Goal: Information Seeking & Learning: Learn about a topic

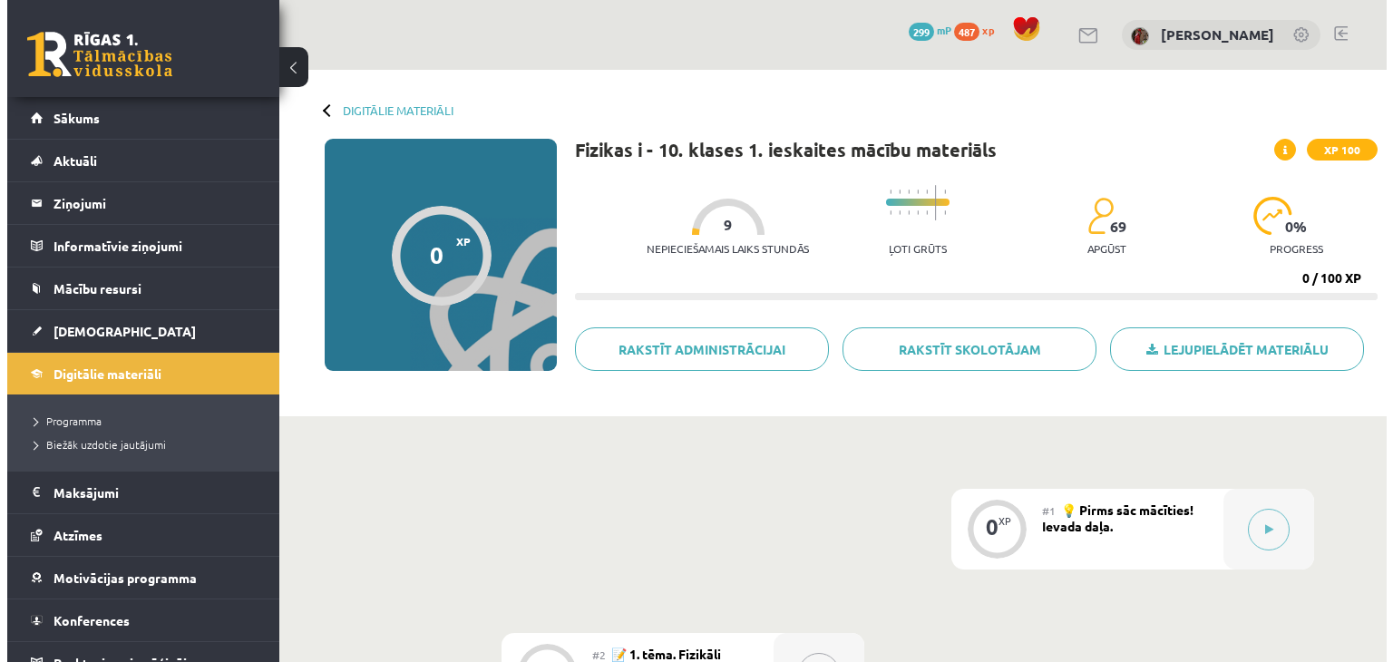
scroll to position [309, 0]
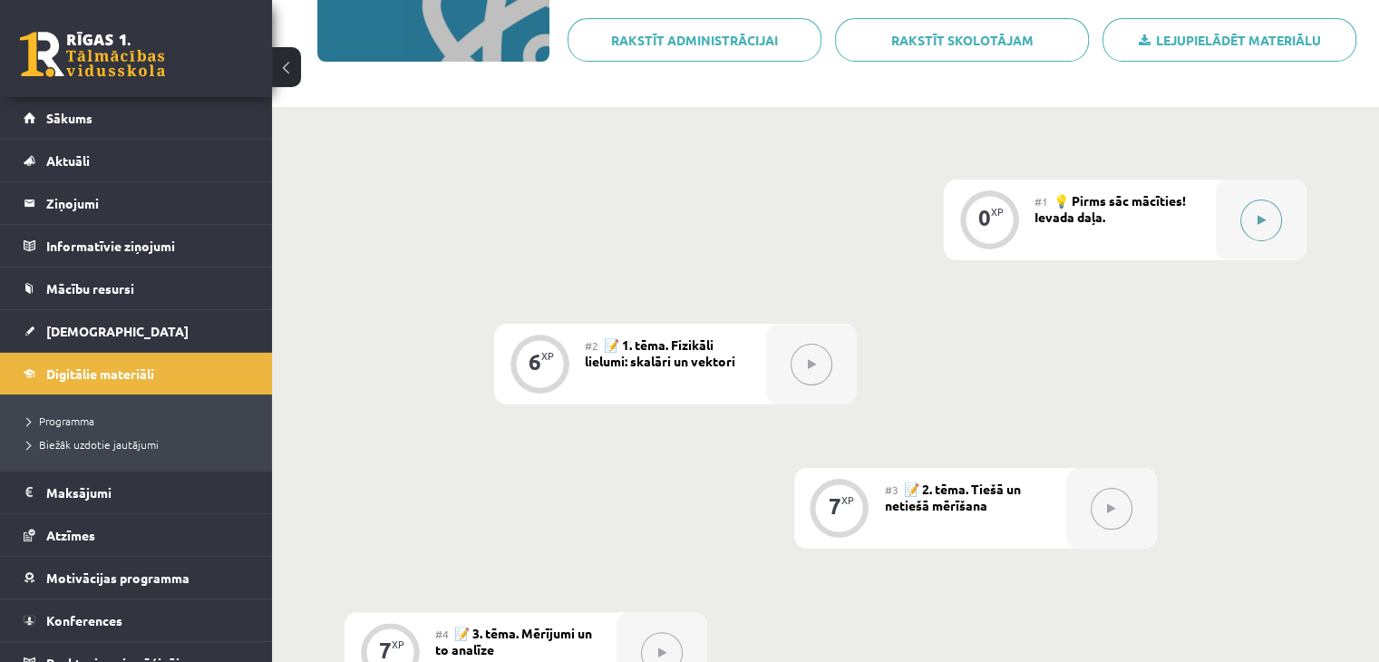
click at [1254, 222] on button at bounding box center [1262, 221] width 42 height 42
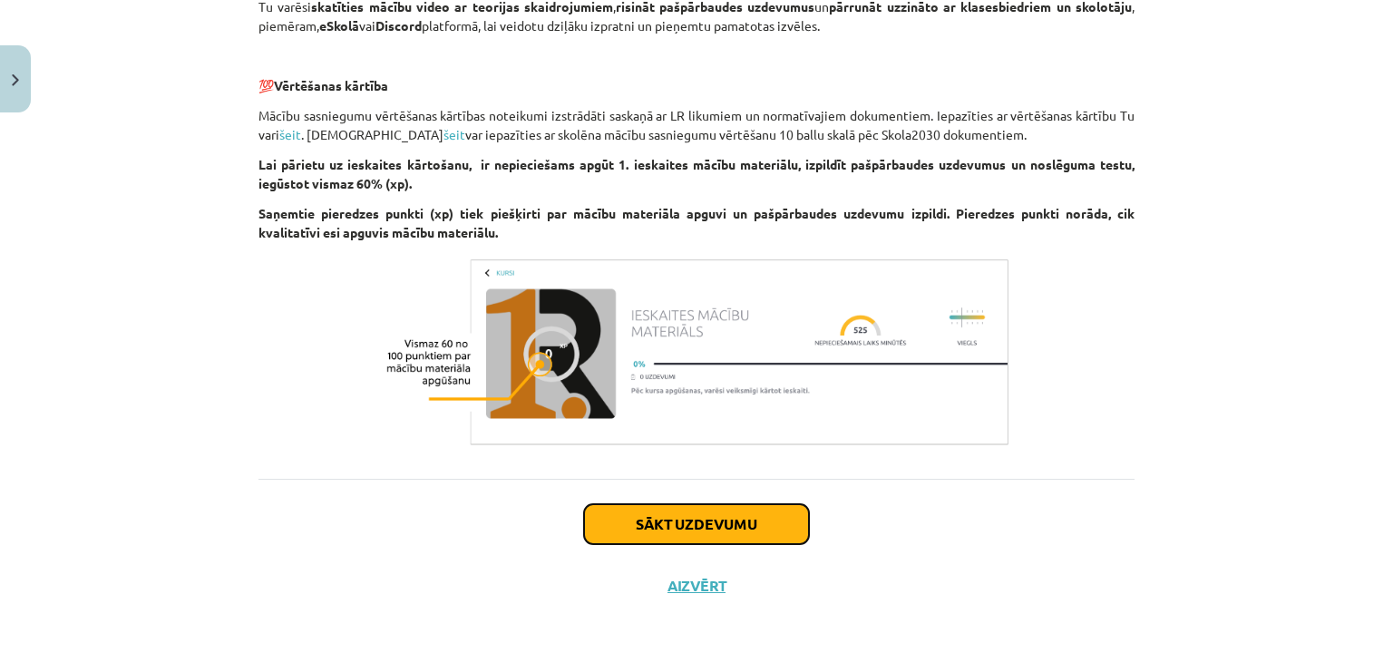
click at [711, 533] on button "Sākt uzdevumu" at bounding box center [696, 524] width 225 height 40
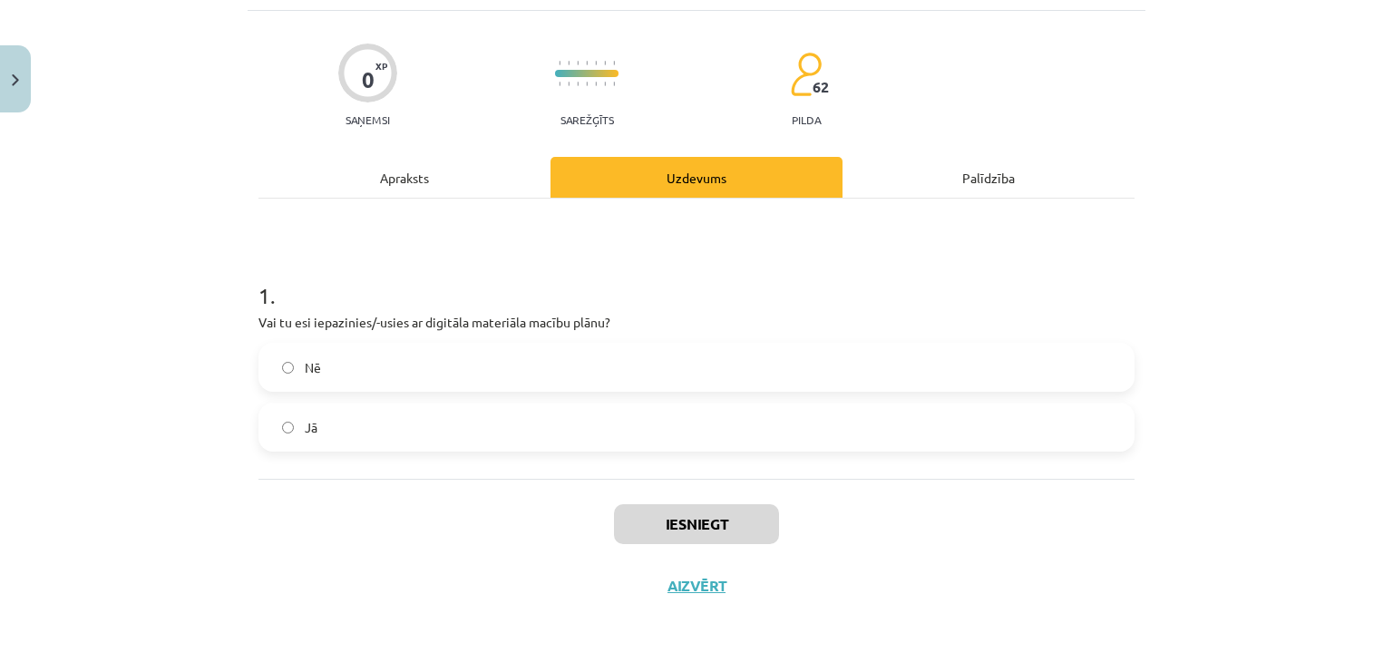
scroll to position [45, 0]
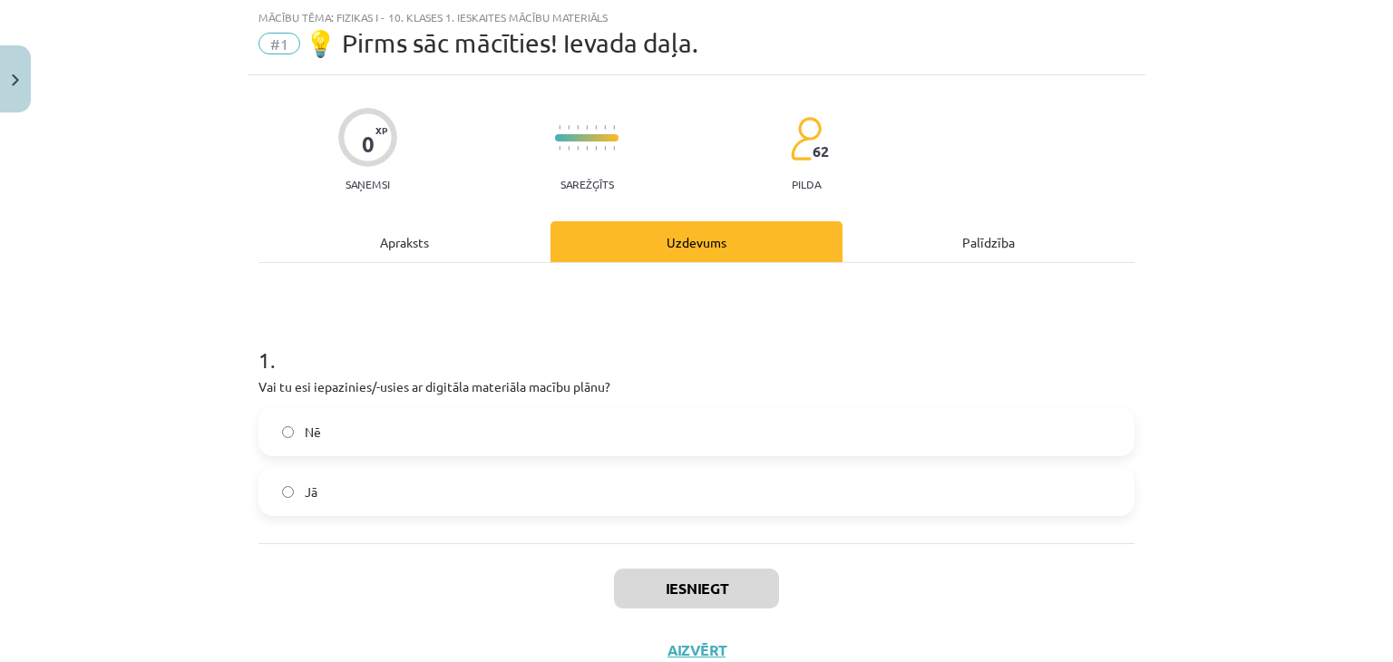
click at [613, 446] on label "Nē" at bounding box center [696, 431] width 872 height 45
click at [664, 584] on button "Iesniegt" at bounding box center [696, 589] width 165 height 40
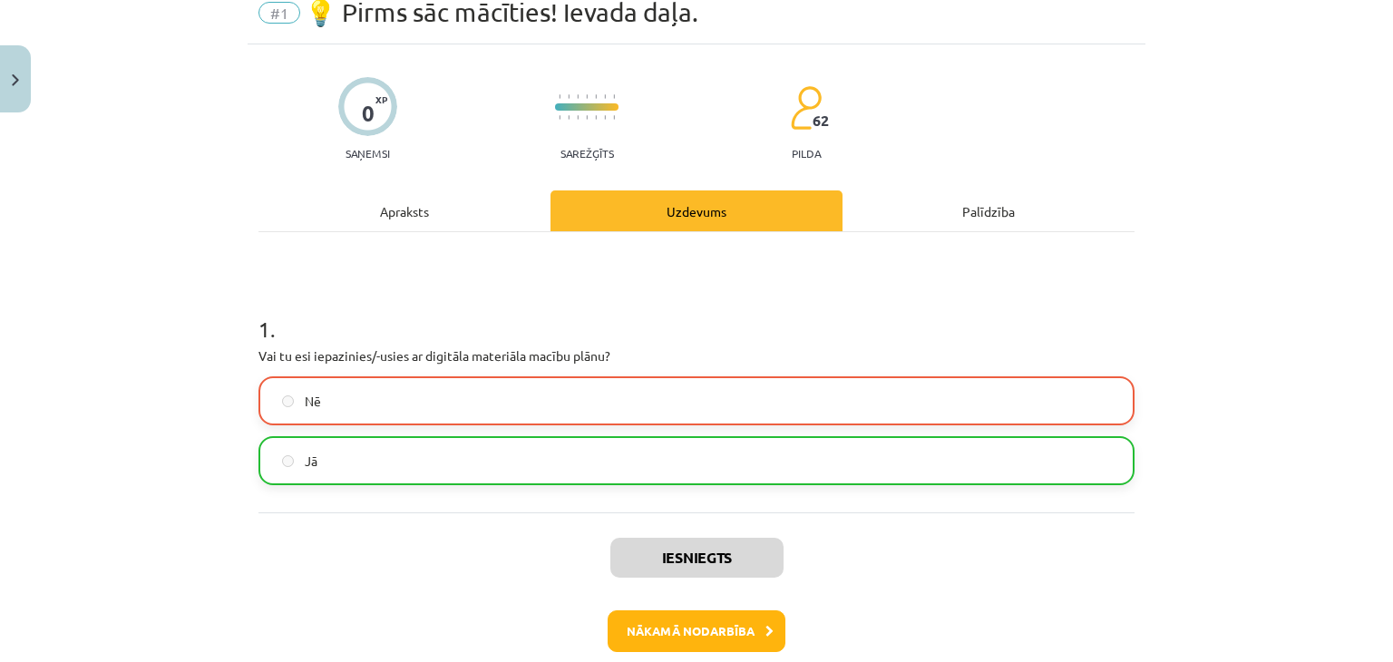
scroll to position [167, 0]
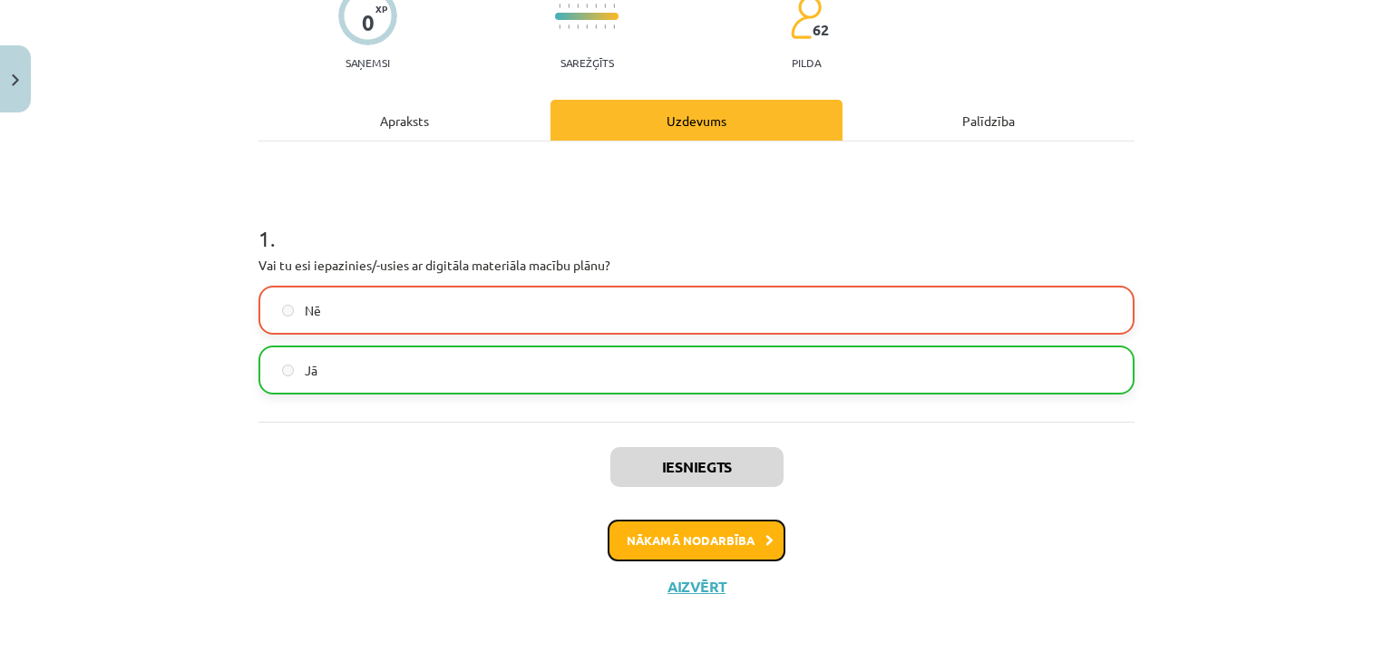
click at [722, 533] on button "Nākamā nodarbība" at bounding box center [697, 541] width 178 height 42
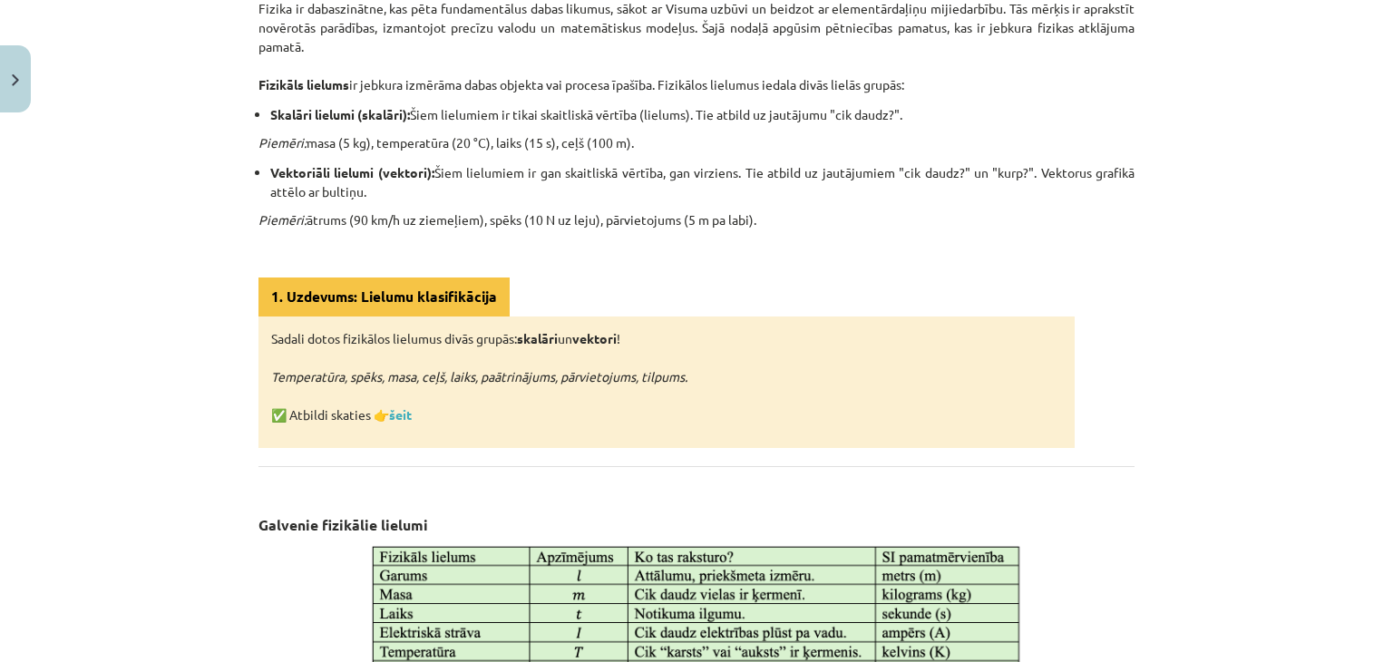
scroll to position [457, 0]
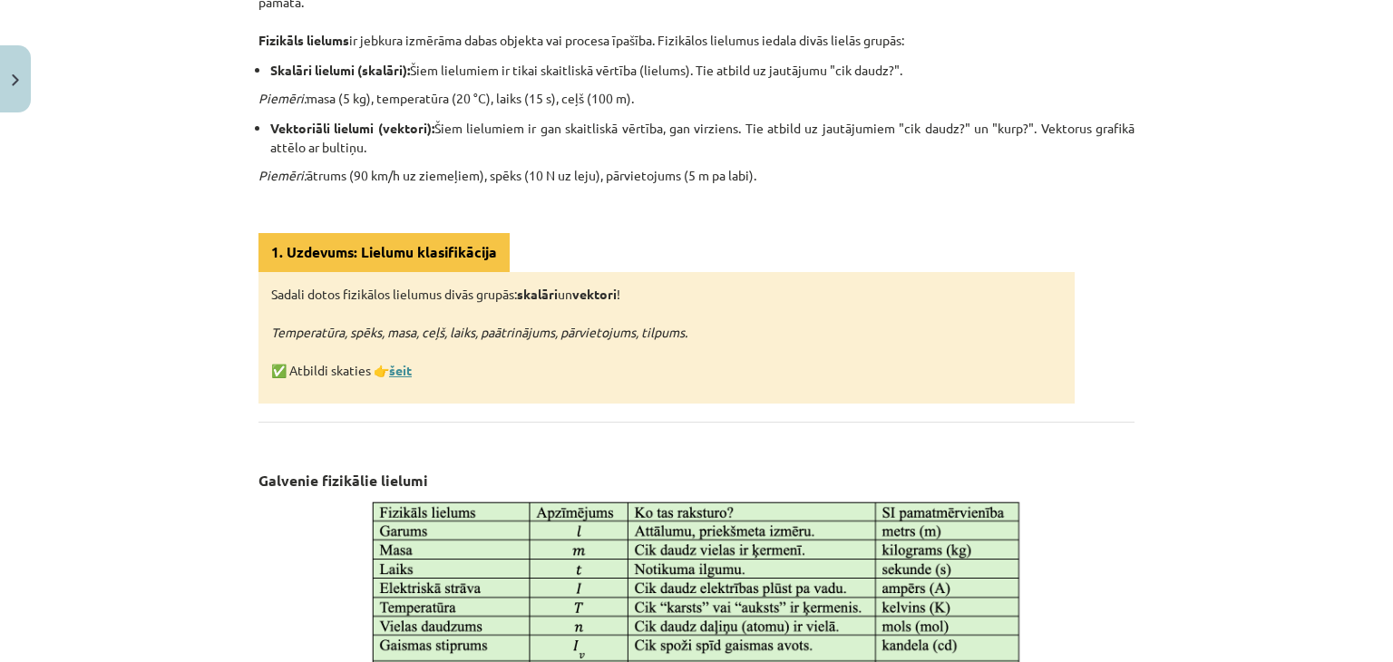
click at [410, 371] on link "šeit" at bounding box center [400, 370] width 23 height 16
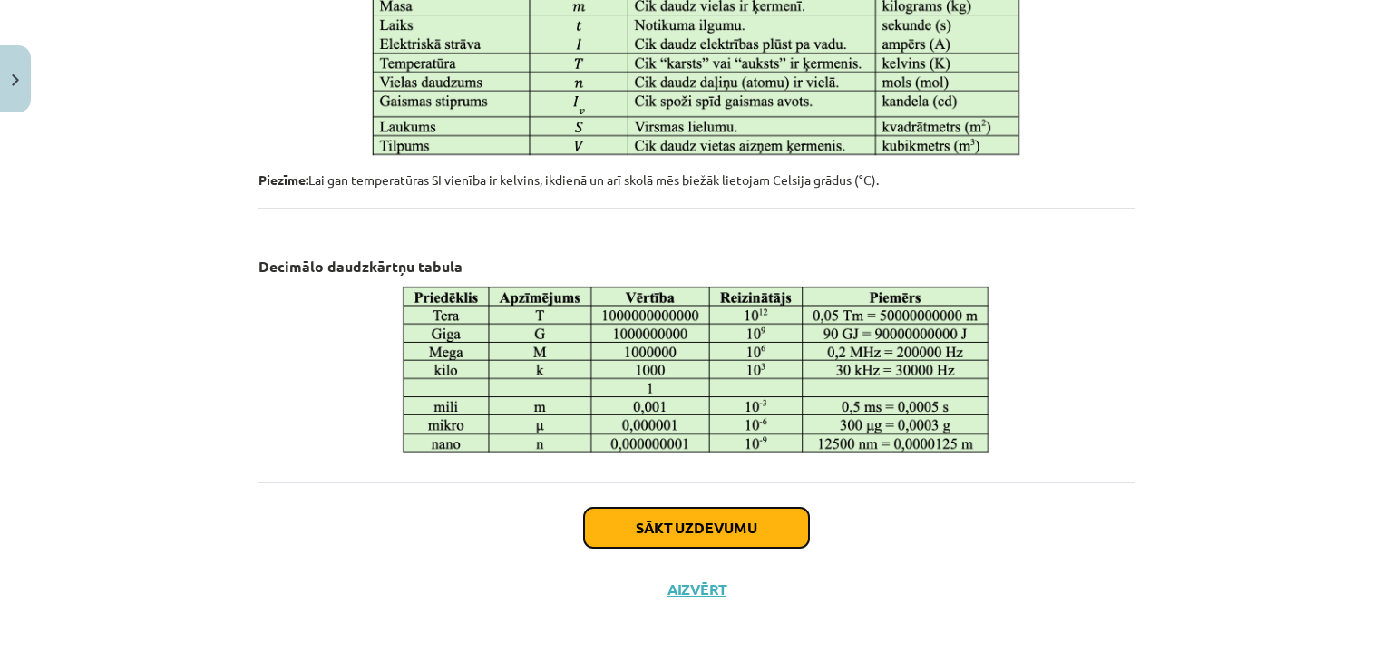
click at [696, 533] on button "Sākt uzdevumu" at bounding box center [696, 528] width 225 height 40
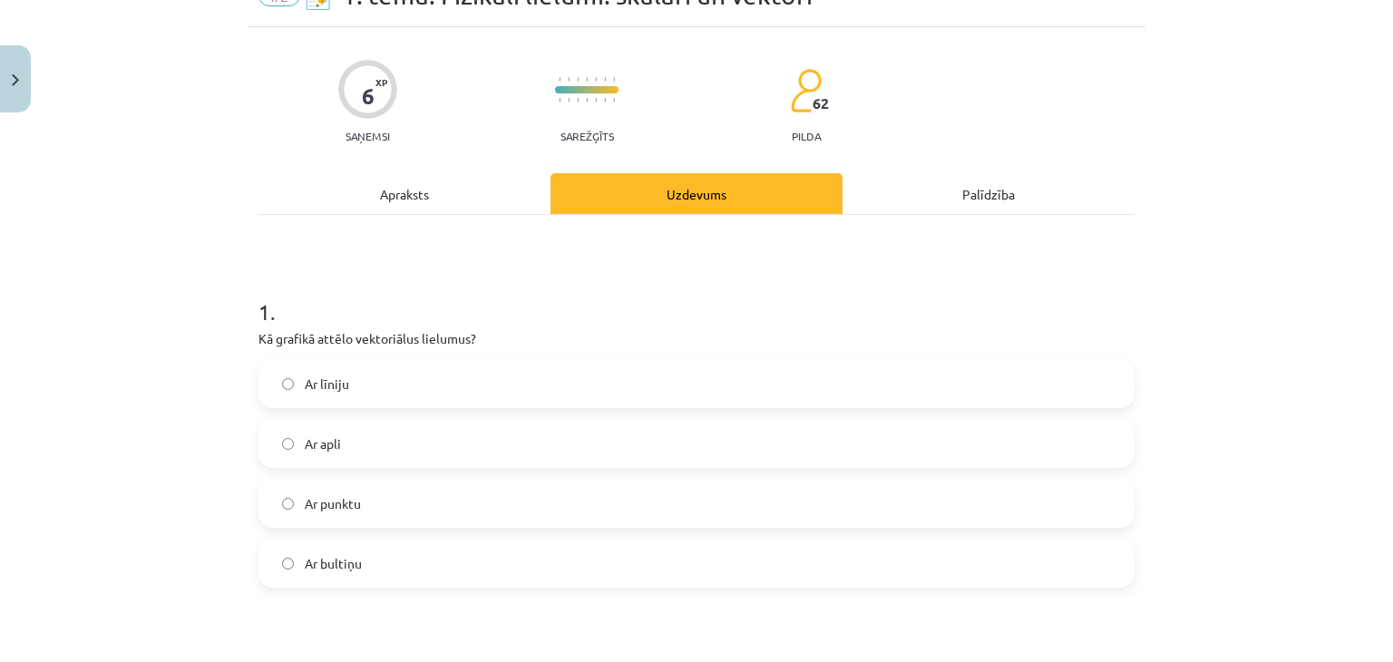
scroll to position [136, 0]
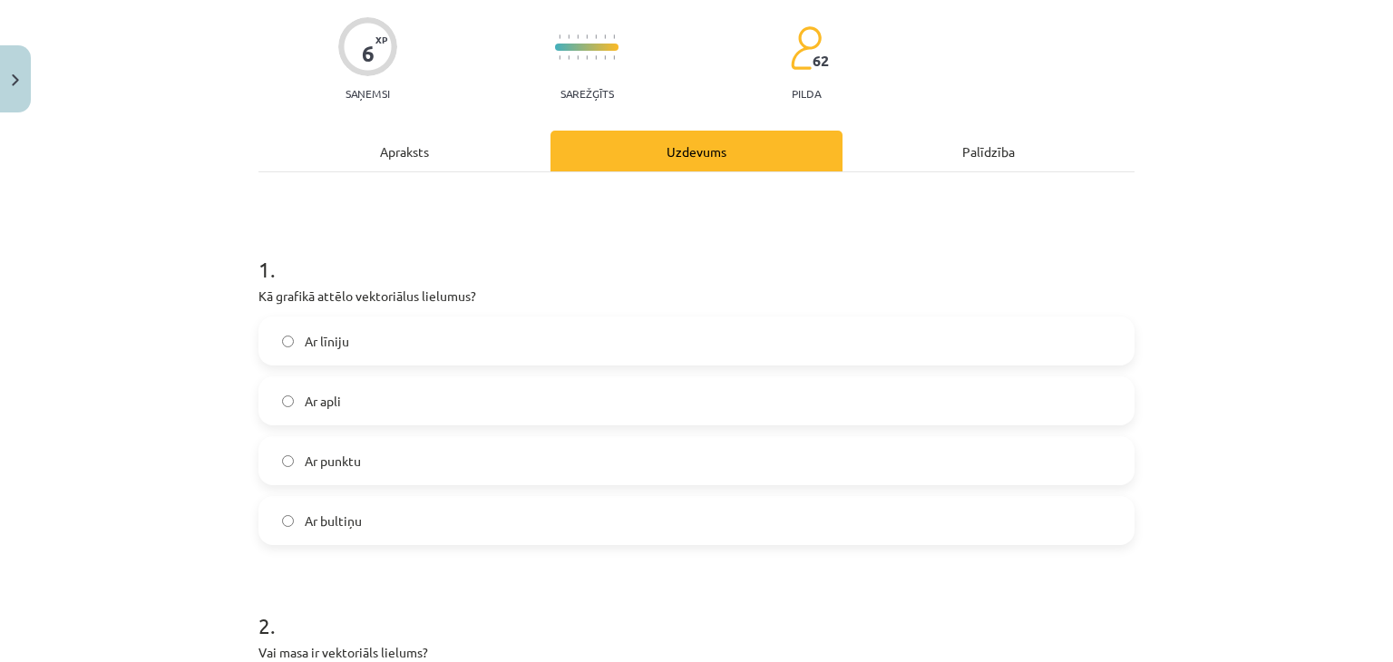
click at [464, 340] on label "Ar līniju" at bounding box center [696, 340] width 872 height 45
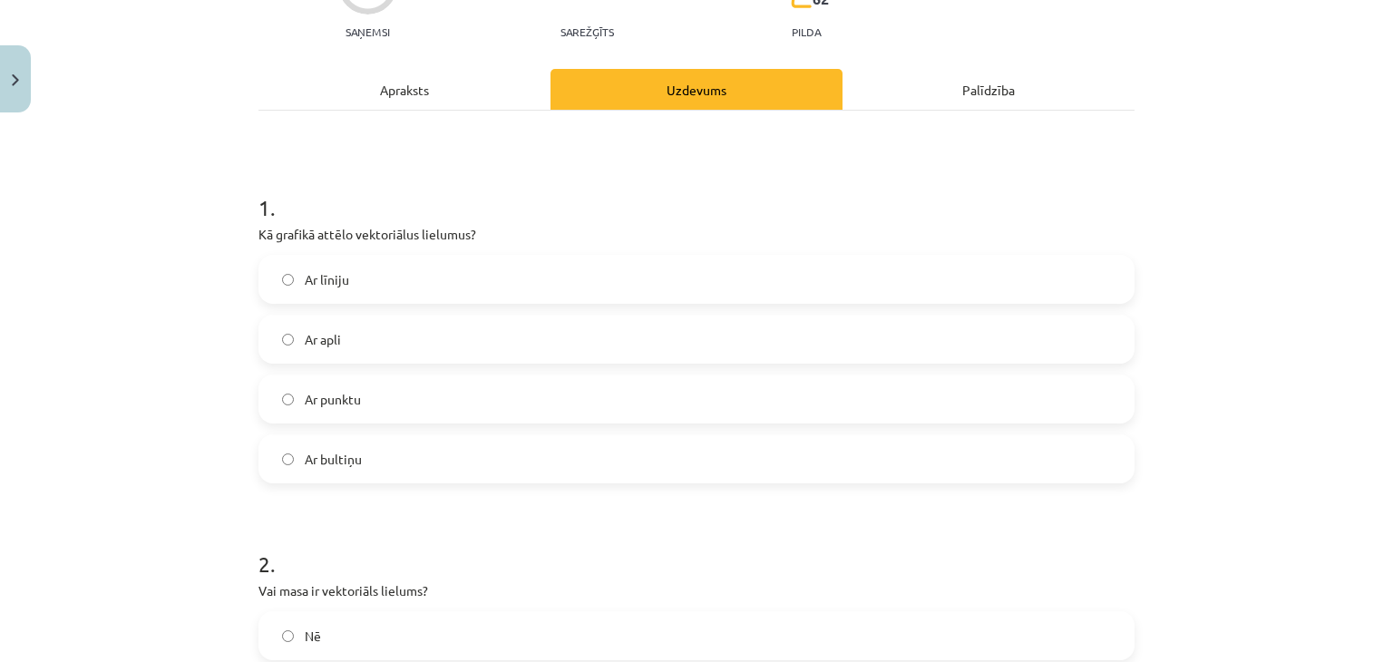
scroll to position [0, 0]
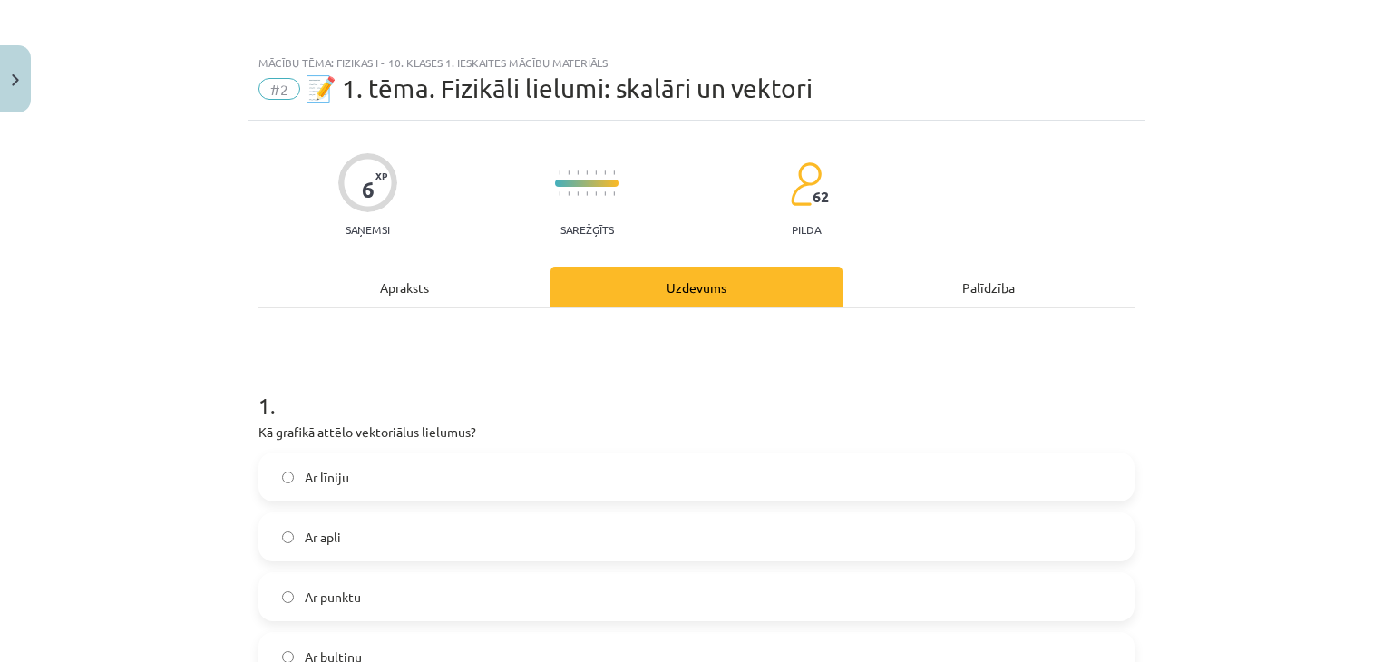
click at [483, 288] on div "Apraksts" at bounding box center [404, 287] width 292 height 41
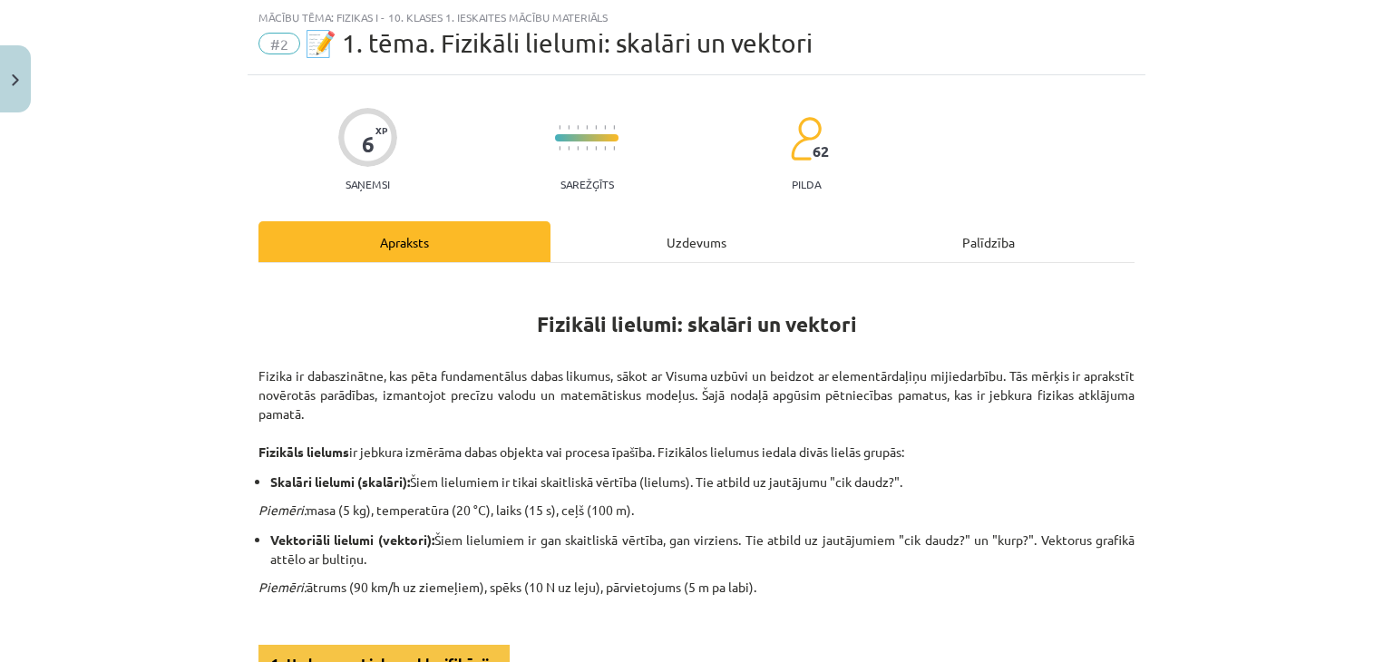
scroll to position [136, 0]
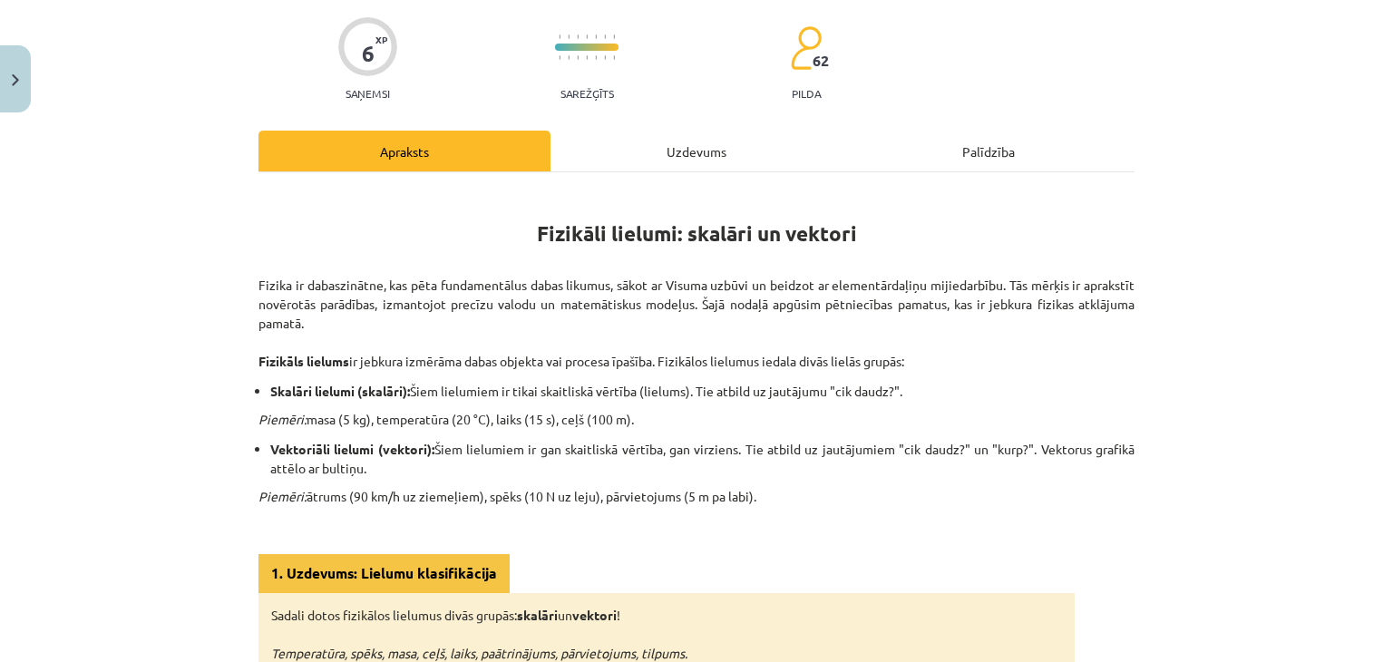
click at [657, 149] on div "Uzdevums" at bounding box center [697, 151] width 292 height 41
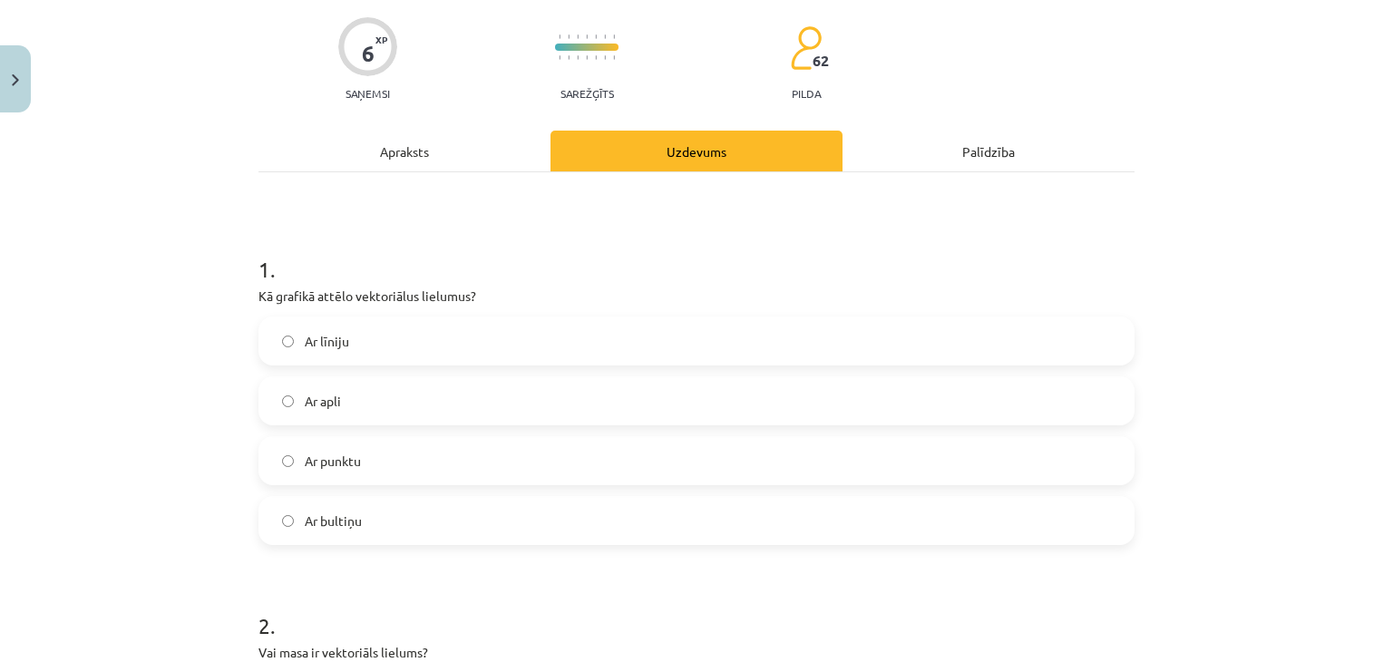
scroll to position [45, 0]
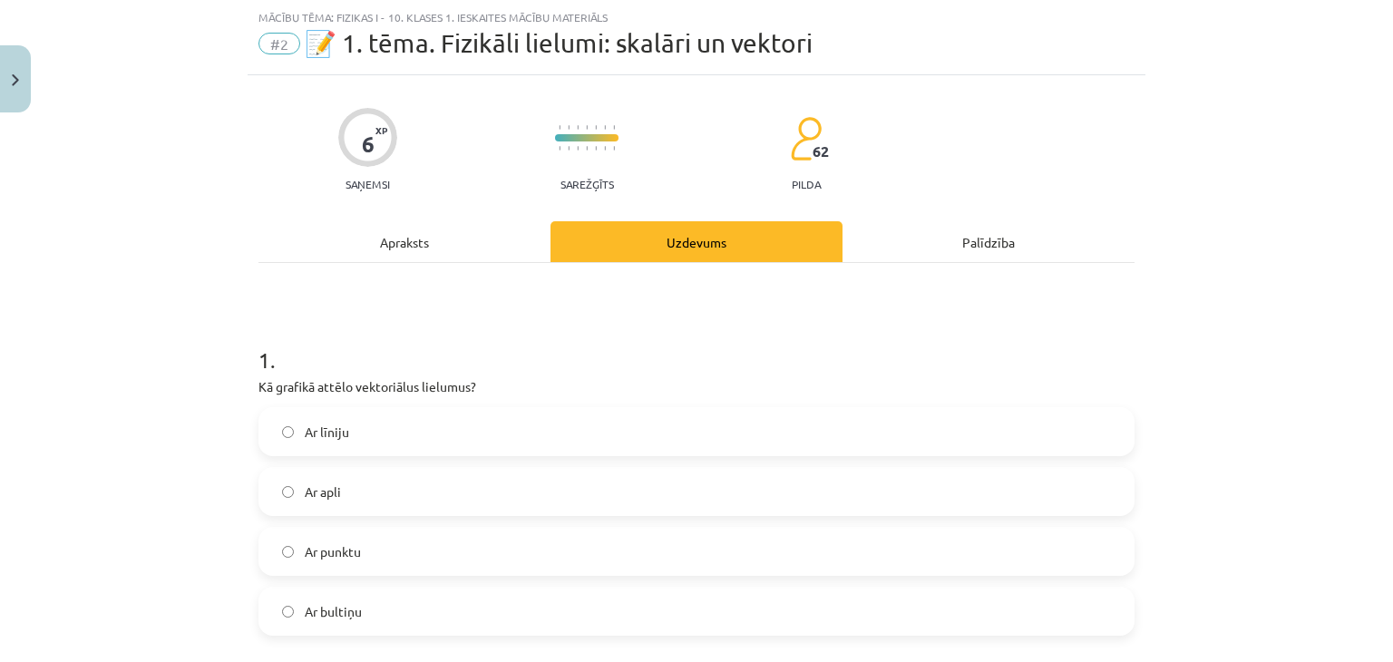
click at [374, 614] on label "Ar bultiņu" at bounding box center [696, 611] width 872 height 45
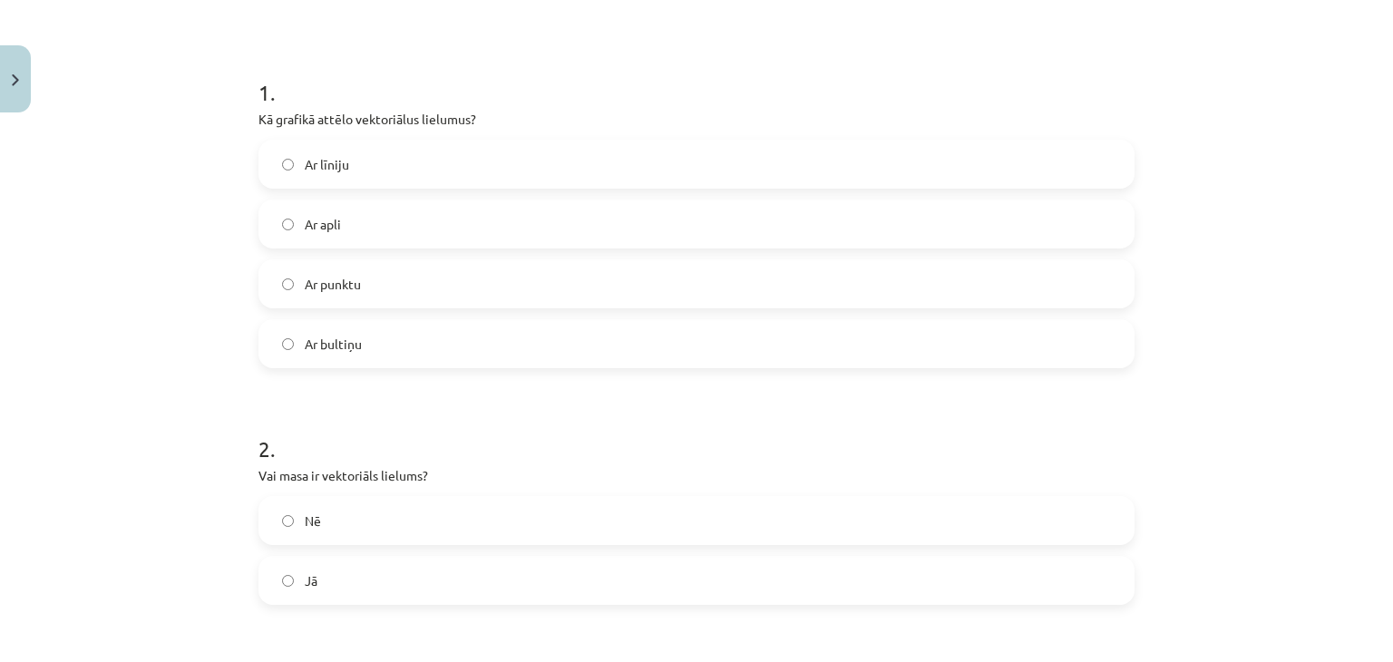
scroll to position [317, 0]
click at [466, 523] on label "Nē" at bounding box center [696, 515] width 872 height 45
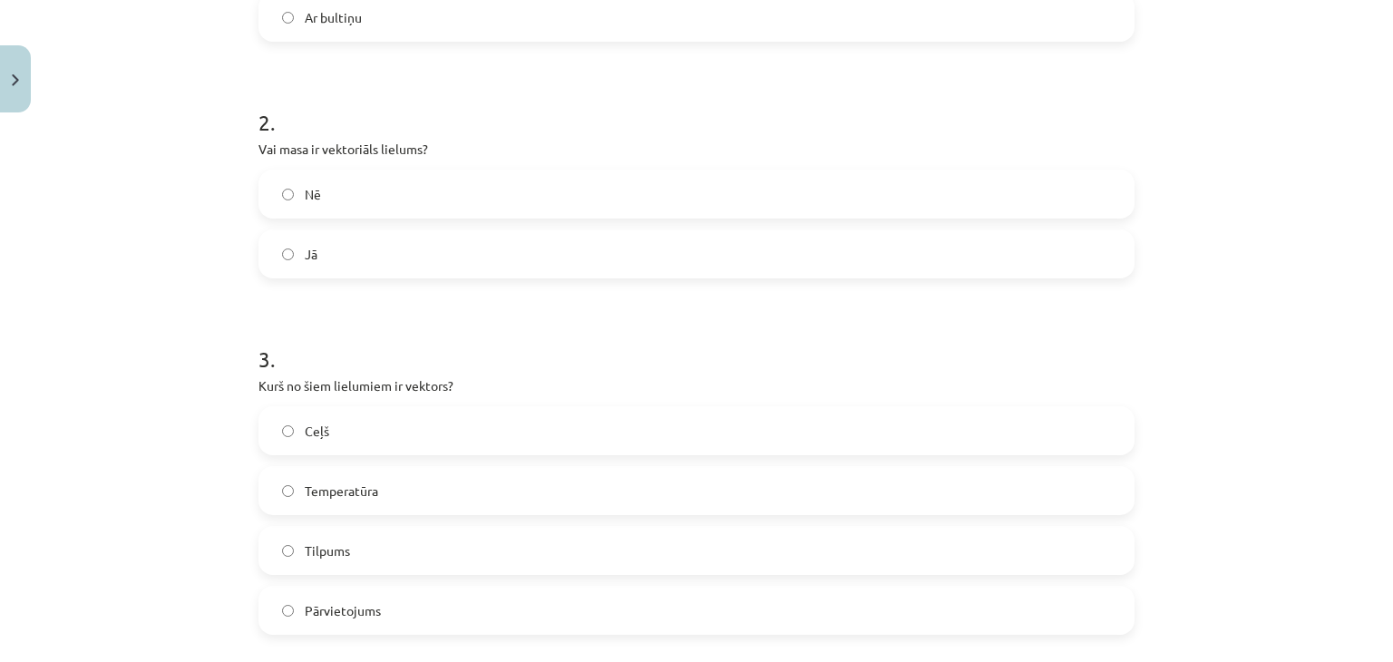
scroll to position [680, 0]
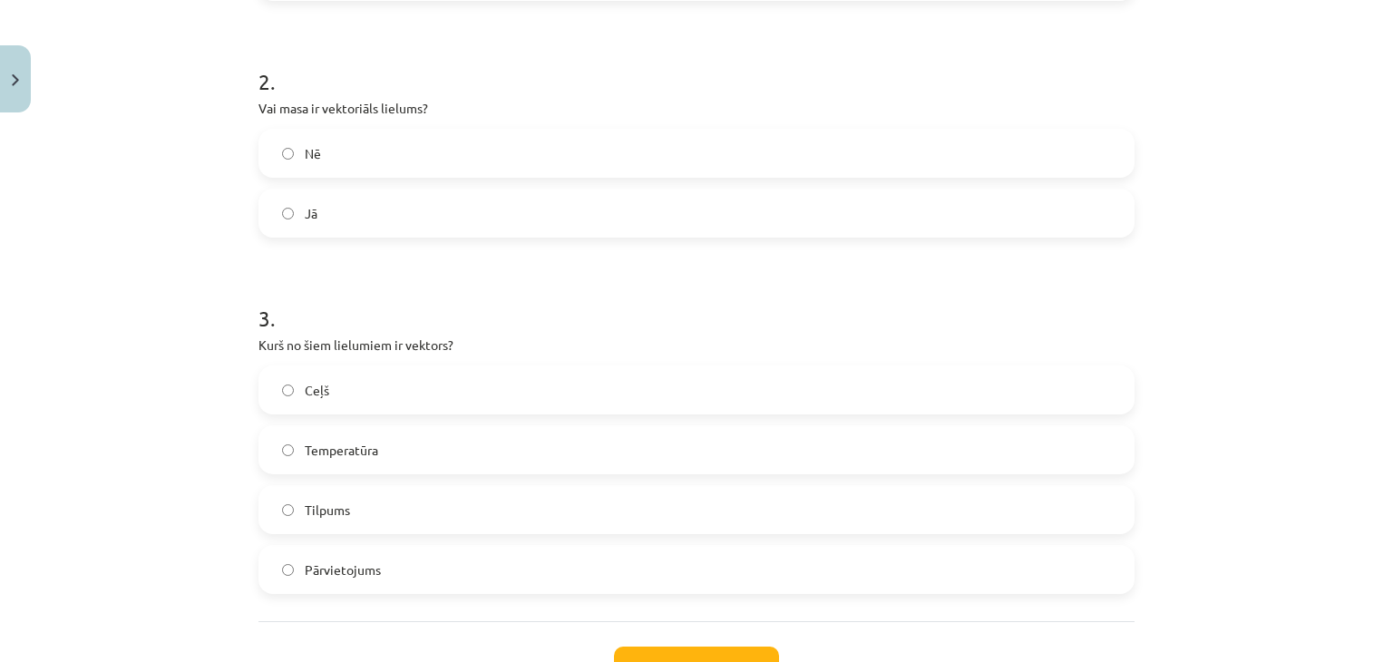
click at [531, 585] on label "Pārvietojums" at bounding box center [696, 569] width 872 height 45
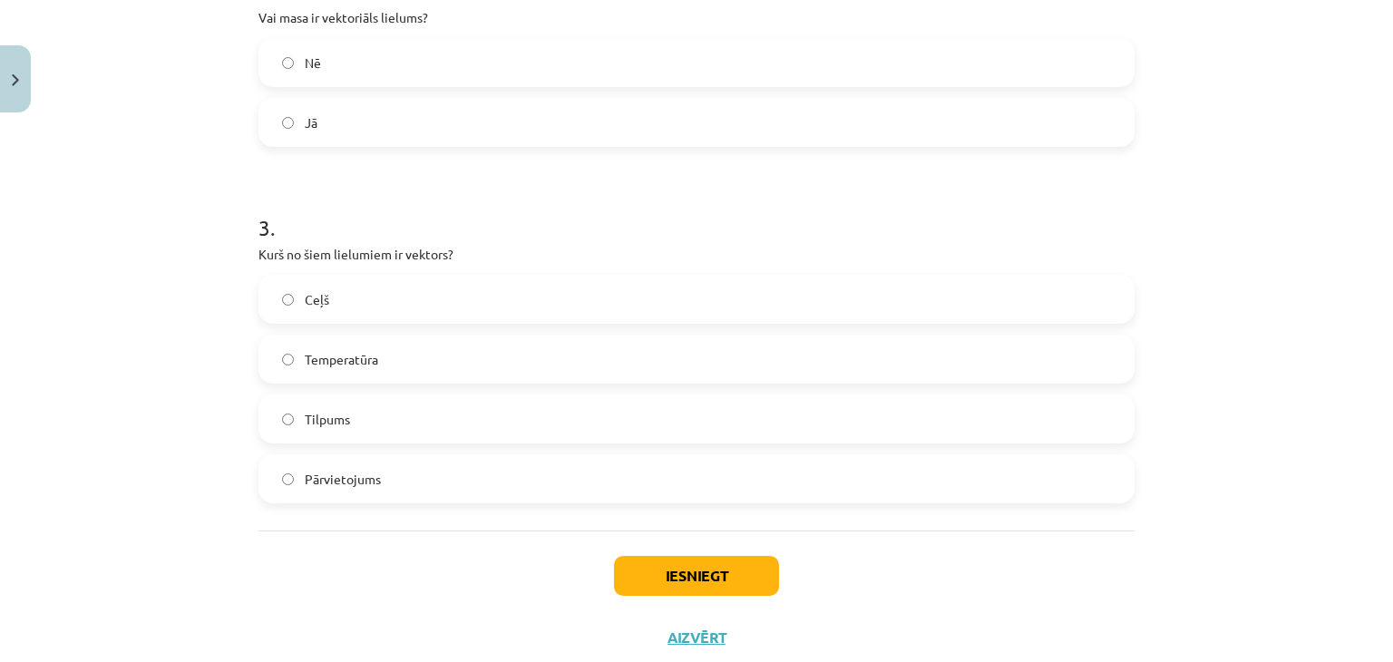
click at [715, 404] on label "Tilpums" at bounding box center [696, 418] width 872 height 45
click at [707, 468] on label "Pārvietojums" at bounding box center [696, 478] width 872 height 45
click at [723, 567] on button "Iesniegt" at bounding box center [696, 576] width 165 height 40
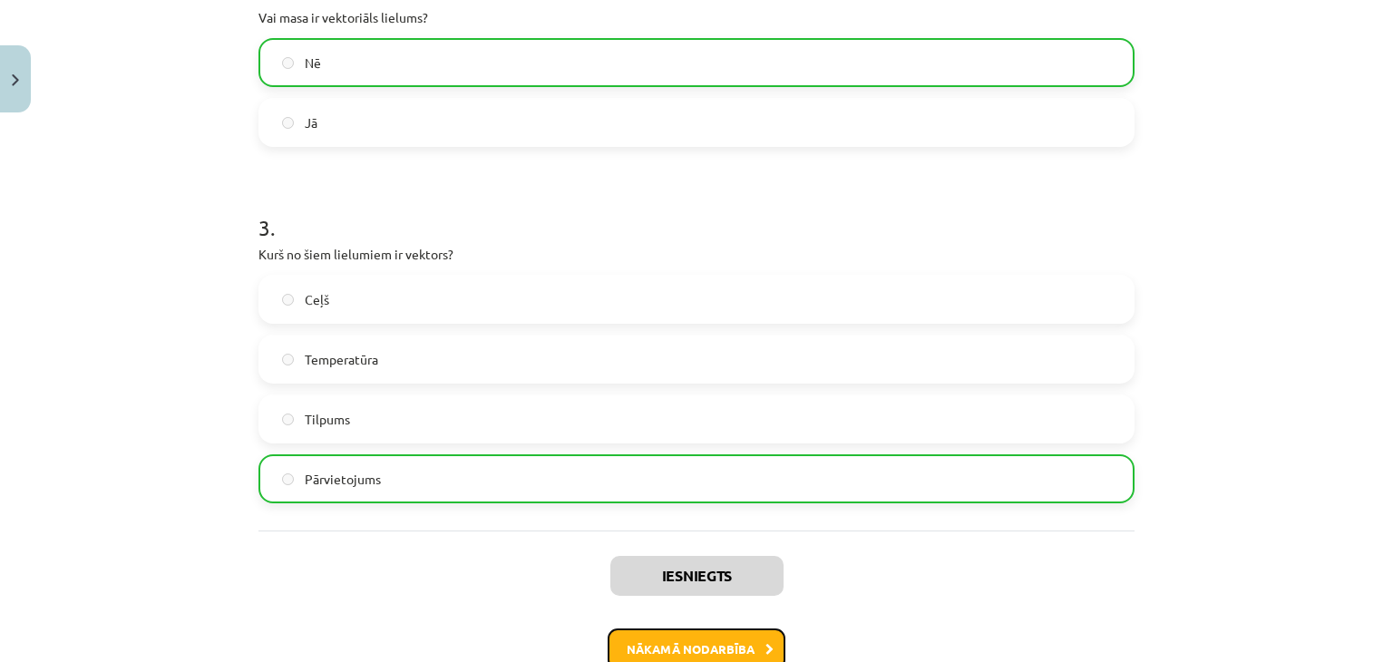
click at [765, 644] on icon at bounding box center [769, 650] width 8 height 12
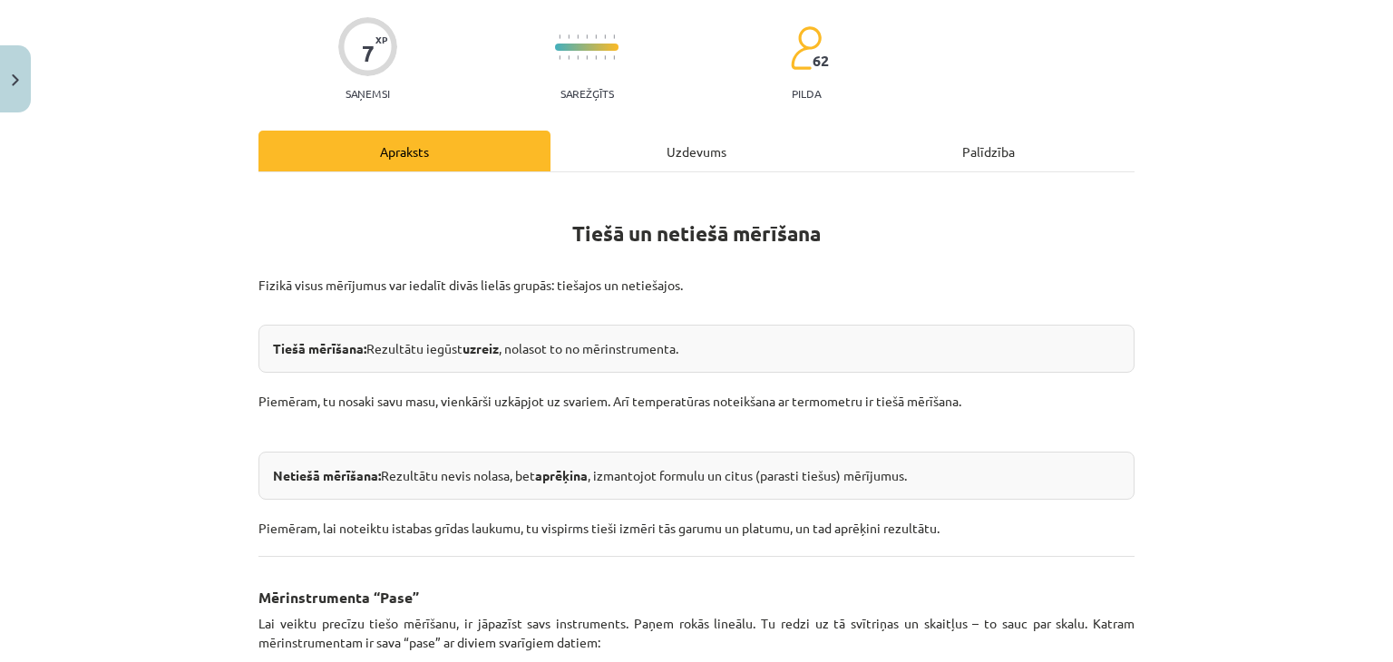
scroll to position [227, 0]
